Goal: Transaction & Acquisition: Purchase product/service

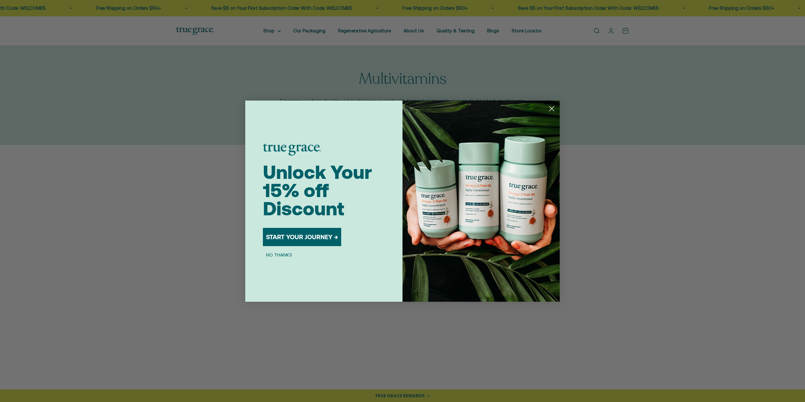
click at [553, 110] on circle "Close dialog" at bounding box center [552, 108] width 10 height 10
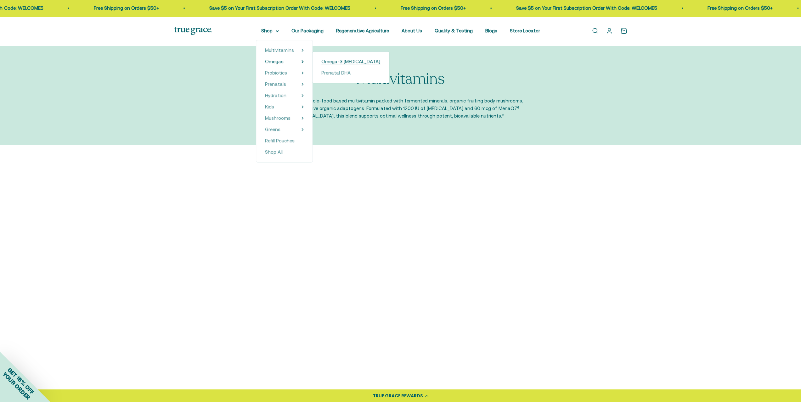
click at [326, 61] on span "Omega-3 [MEDICAL_DATA]" at bounding box center [350, 61] width 59 height 5
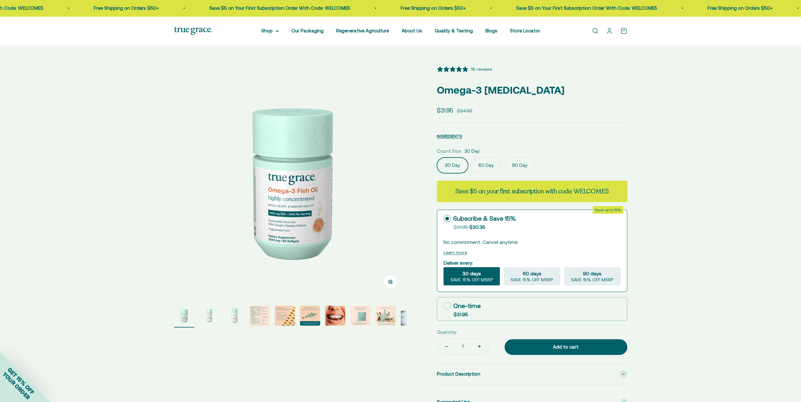
select select "3"
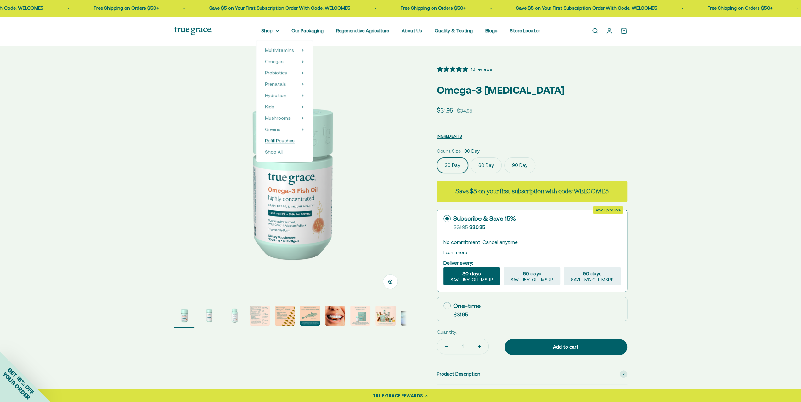
click at [277, 141] on span "Refill Pouches" at bounding box center [280, 140] width 30 height 5
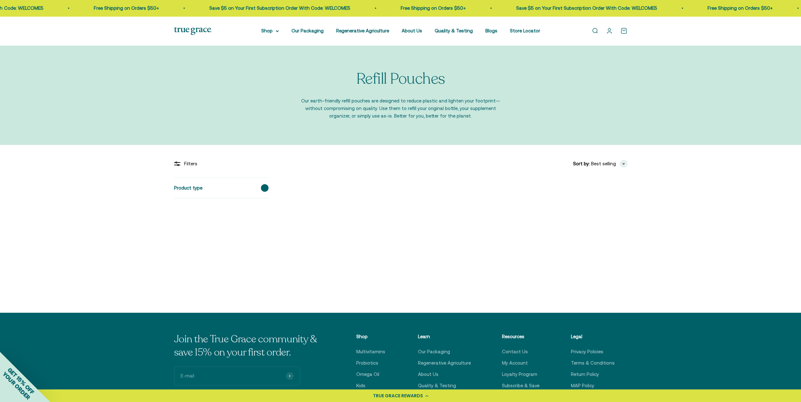
click at [261, 187] on span at bounding box center [265, 188] width 8 height 8
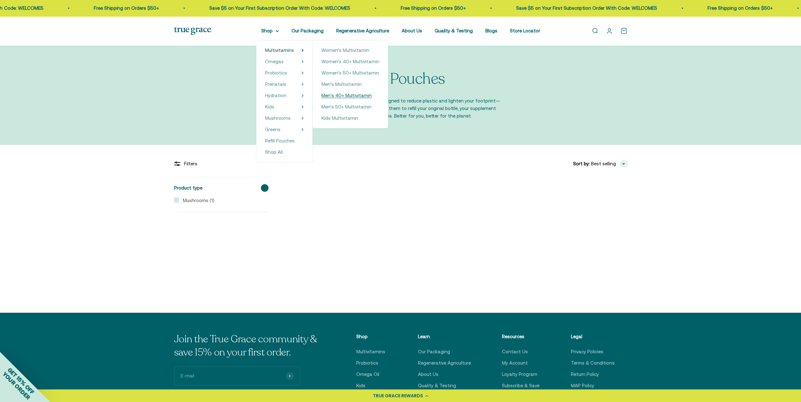
click at [343, 94] on span "Men's 40+ Multivitamin" at bounding box center [346, 95] width 50 height 5
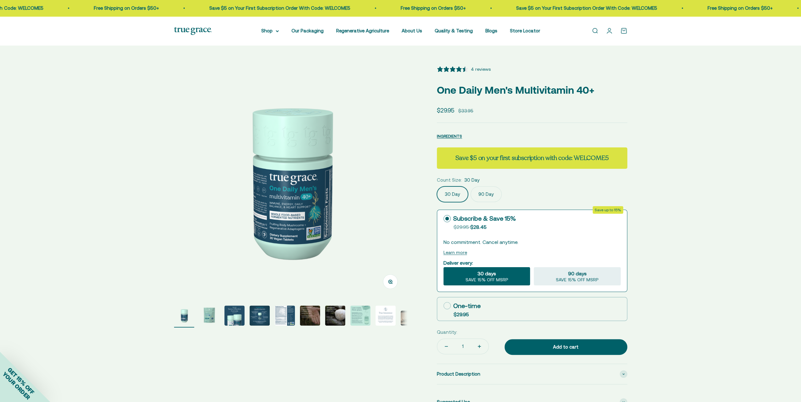
select select "3"
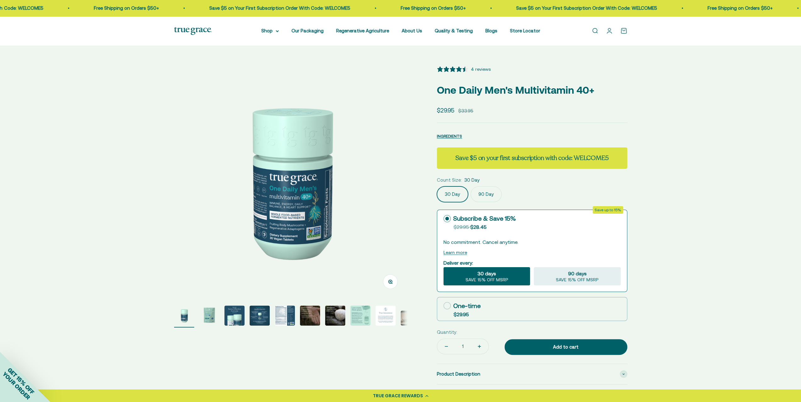
click at [484, 195] on label "90 Day" at bounding box center [485, 195] width 31 height 16
click at [437, 187] on input "90 Day" at bounding box center [436, 186] width 0 height 0
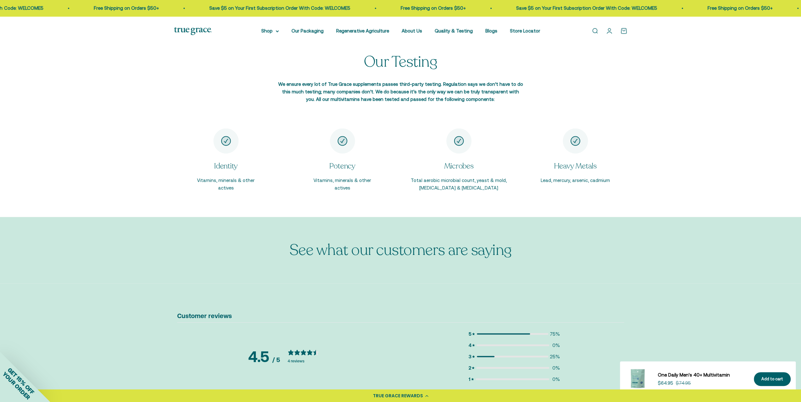
scroll to position [1133, 0]
